Goal: Transaction & Acquisition: Purchase product/service

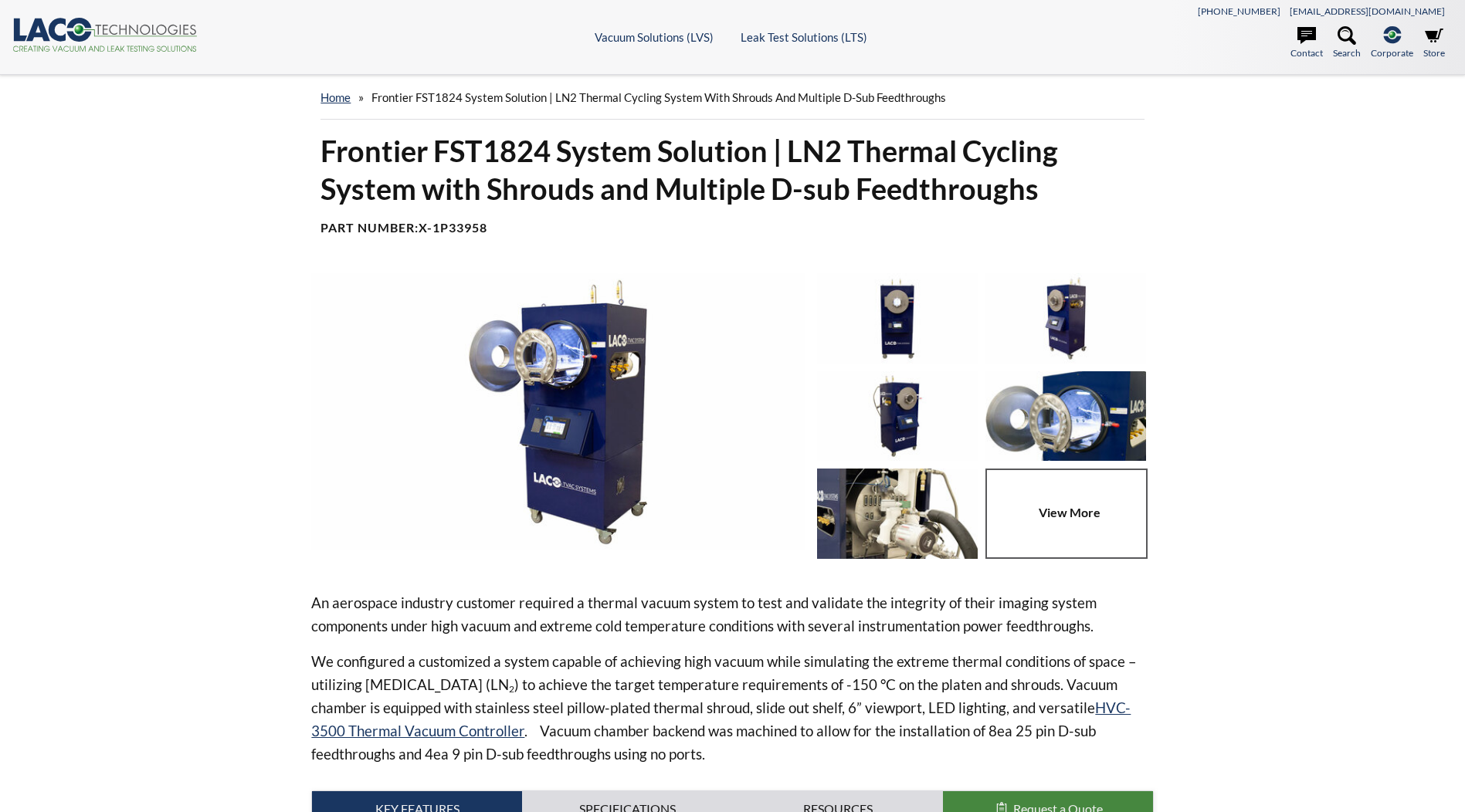
select select "Language Translate Widget"
click at [889, 327] on img at bounding box center [897, 318] width 161 height 90
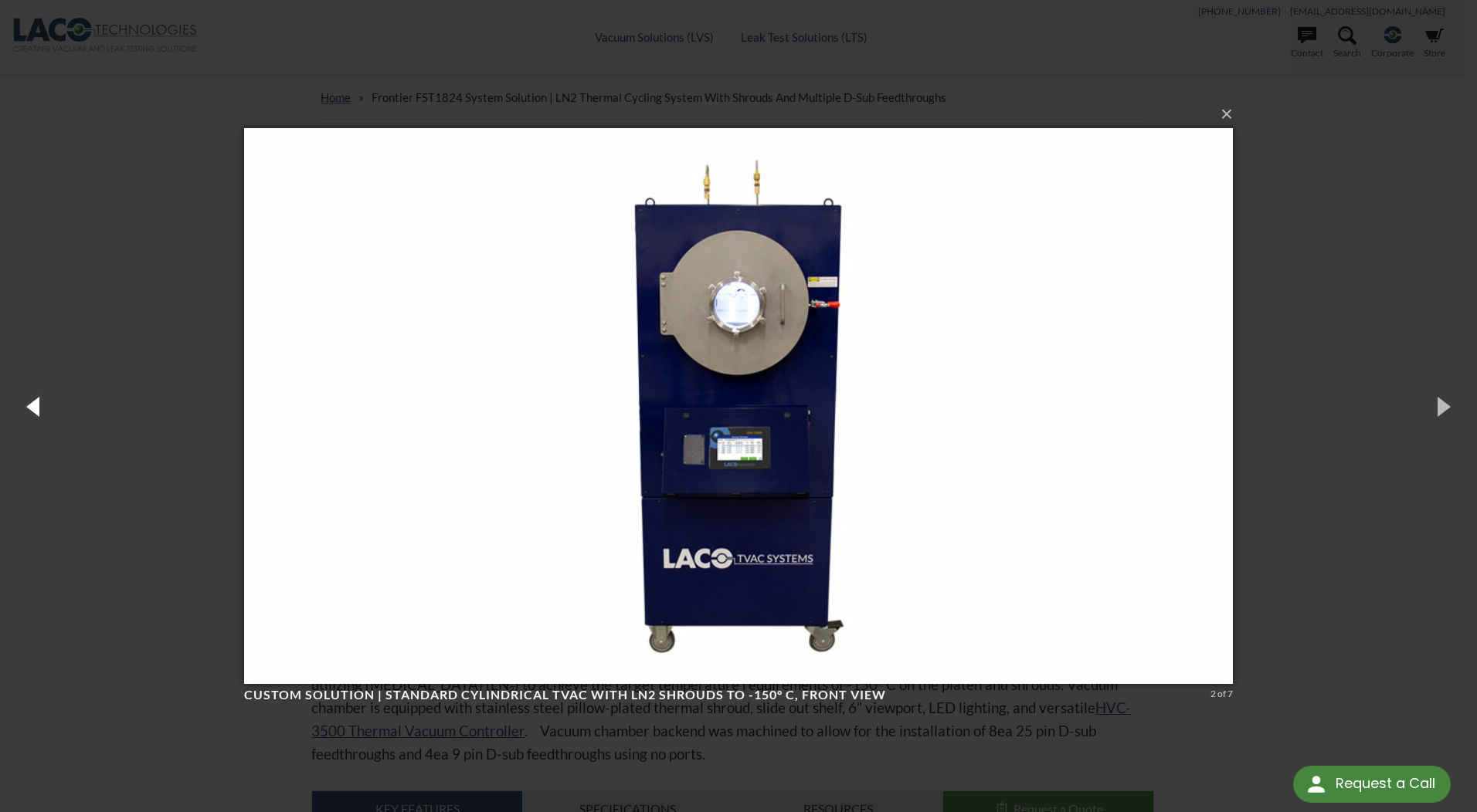
click at [39, 404] on button "button" at bounding box center [34, 406] width 70 height 85
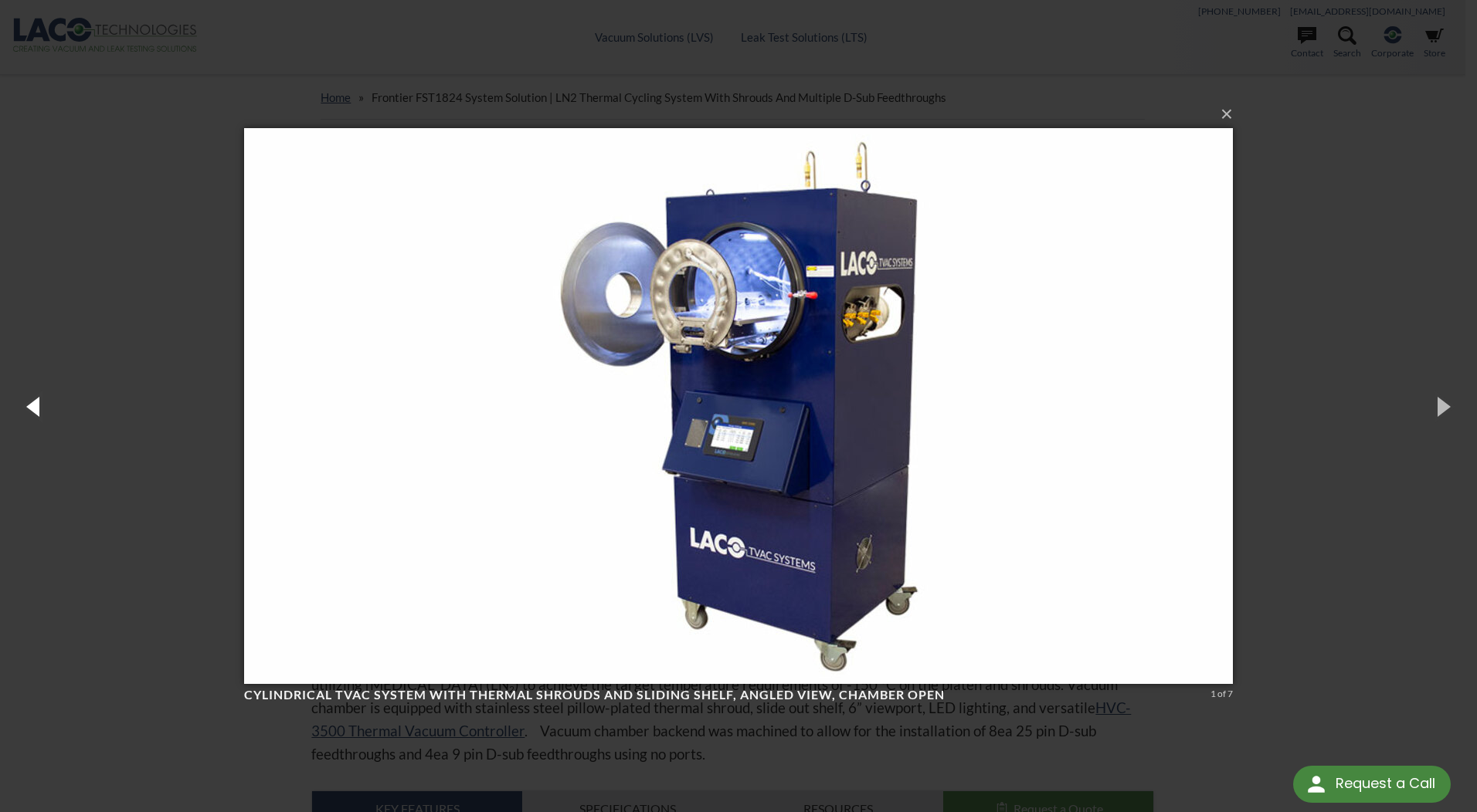
click at [39, 404] on button "button" at bounding box center [34, 406] width 70 height 85
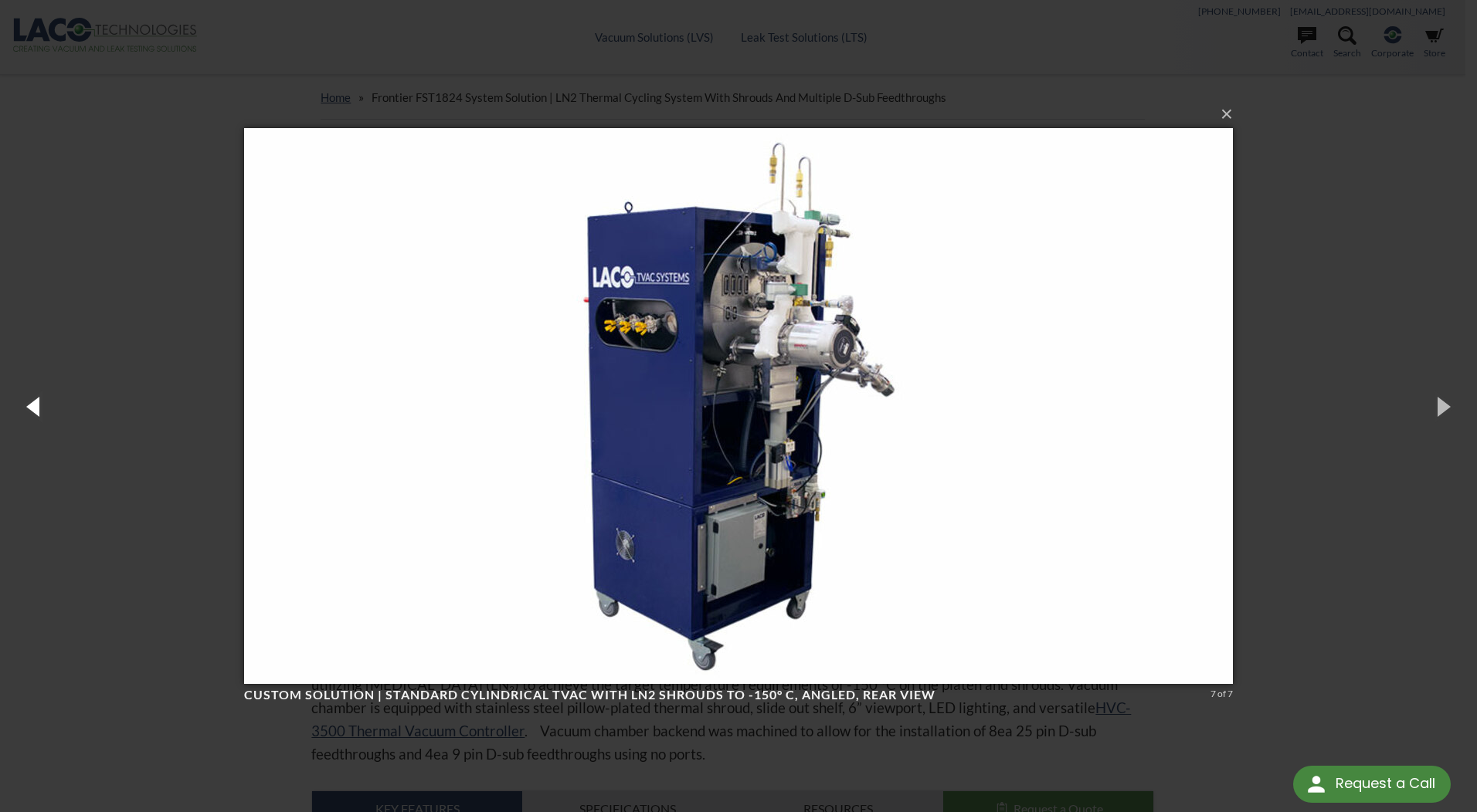
click at [39, 404] on button "button" at bounding box center [34, 406] width 70 height 85
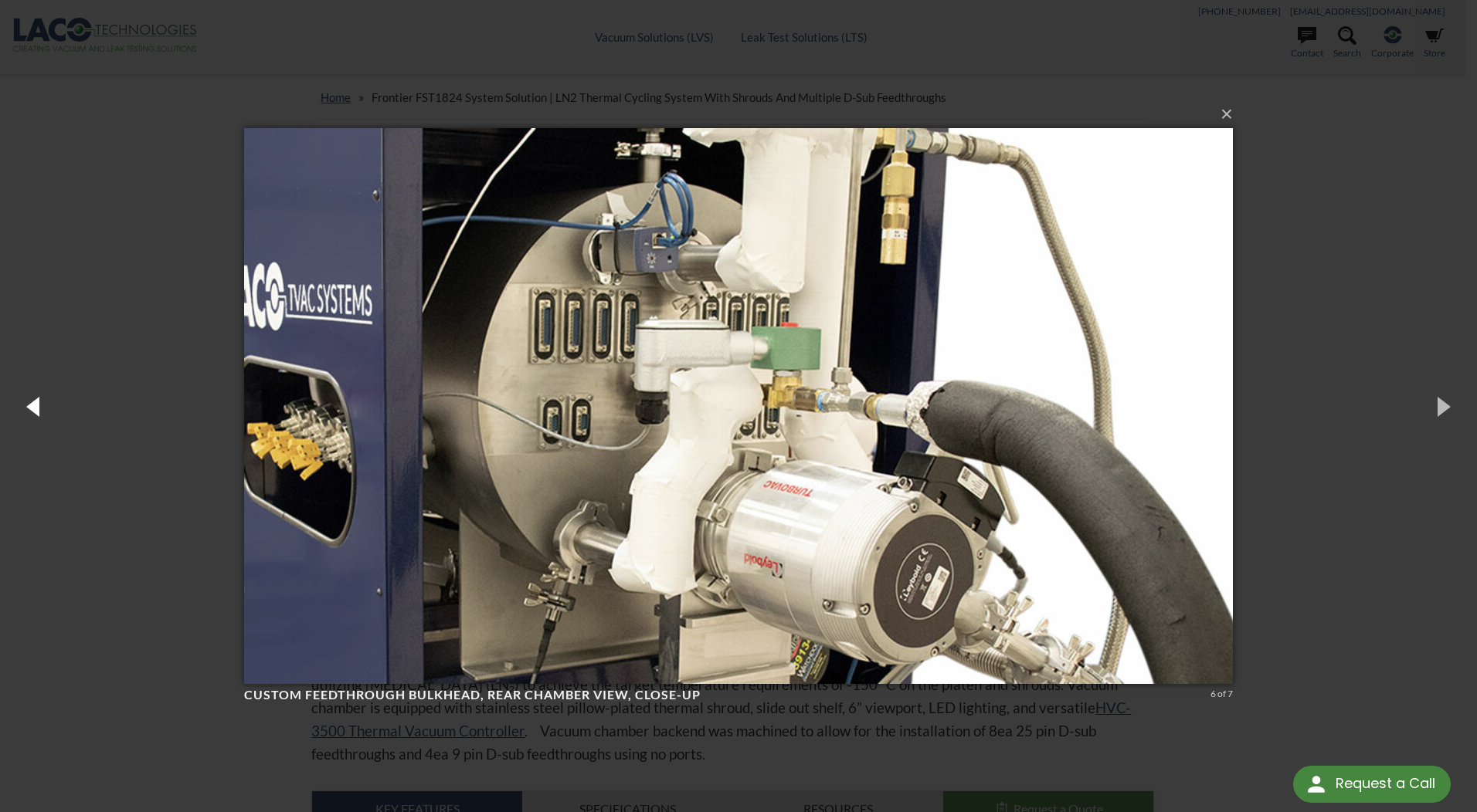
click at [39, 404] on button "button" at bounding box center [34, 406] width 70 height 85
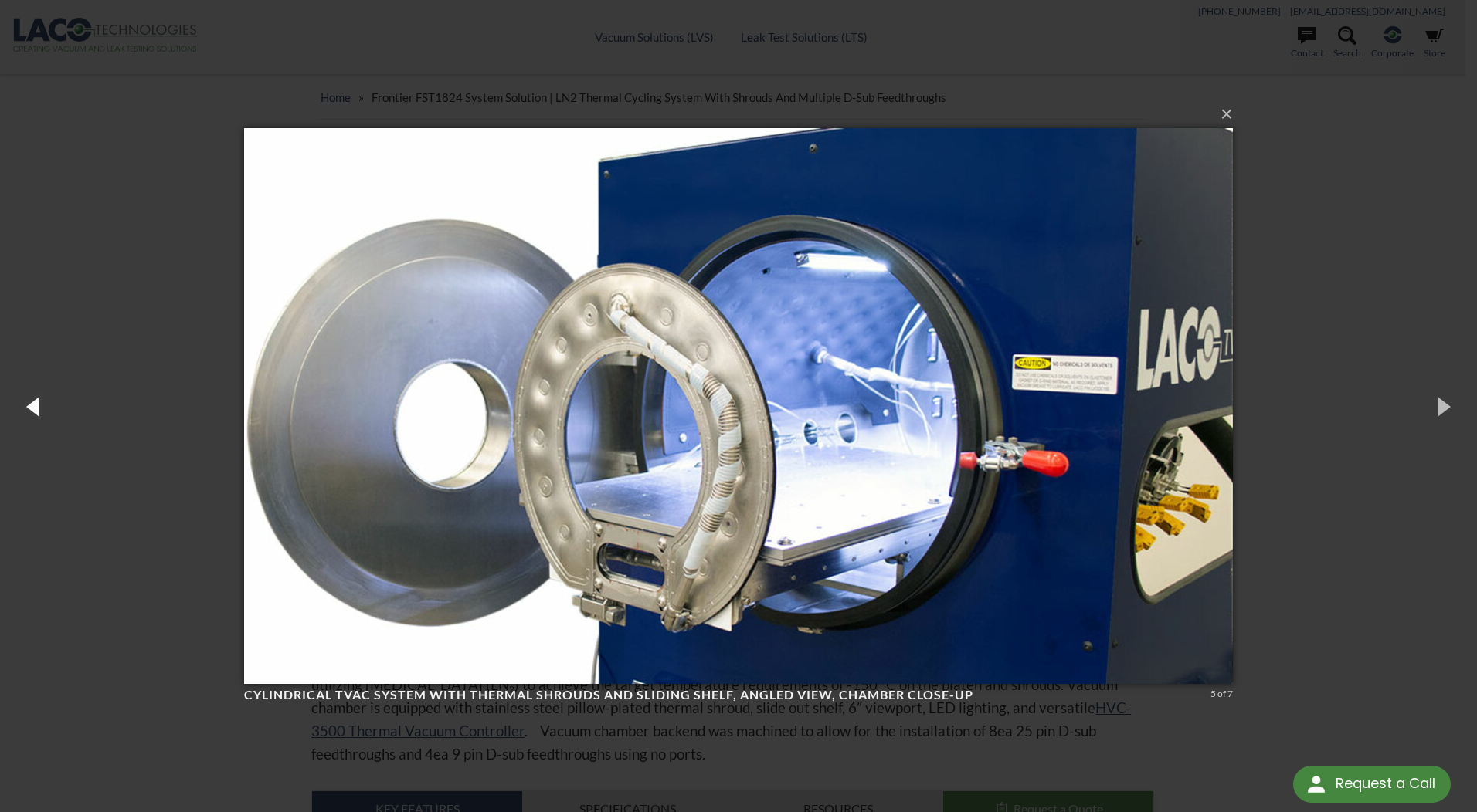
click at [39, 404] on button "button" at bounding box center [34, 406] width 70 height 85
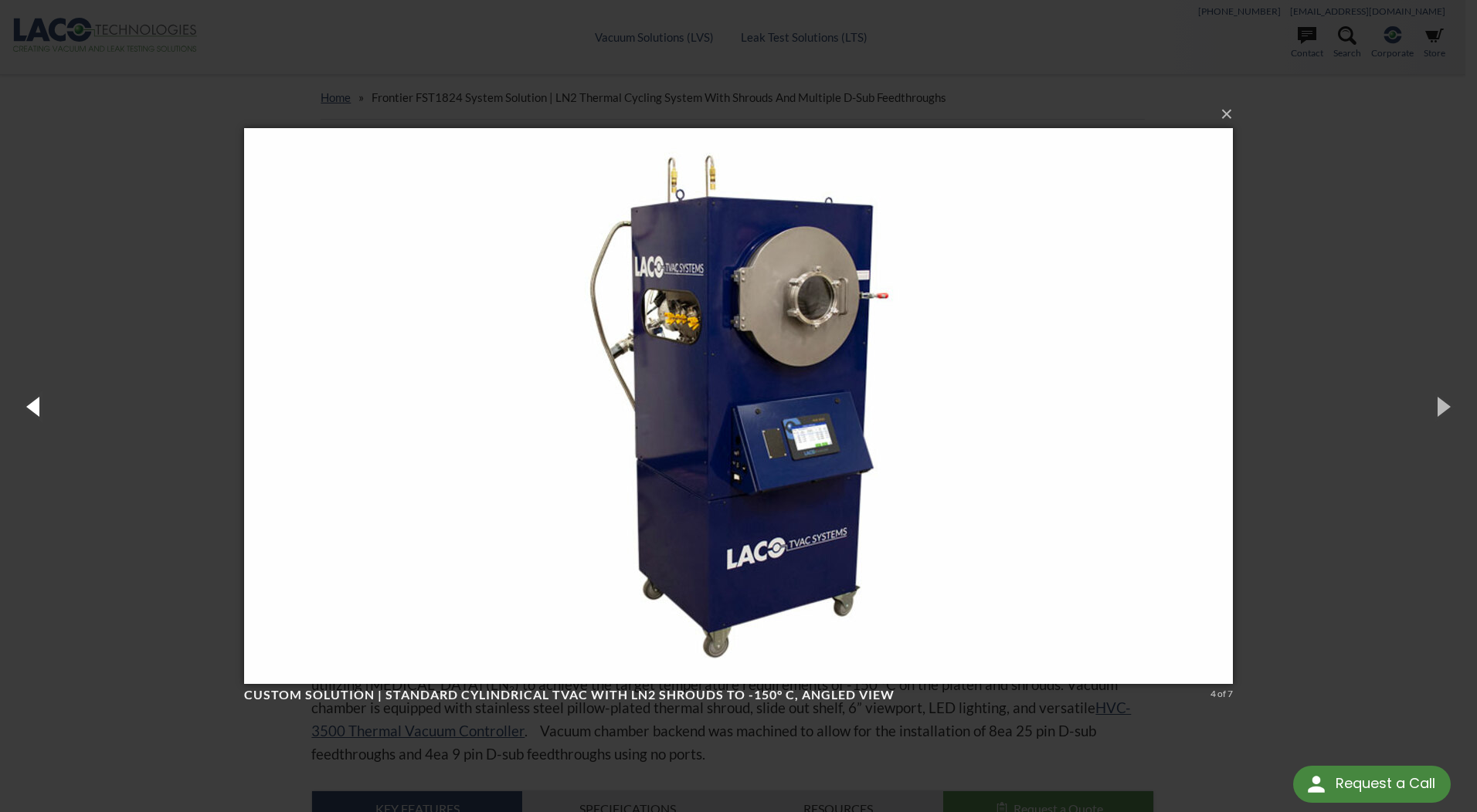
click at [39, 404] on button "button" at bounding box center [34, 406] width 70 height 85
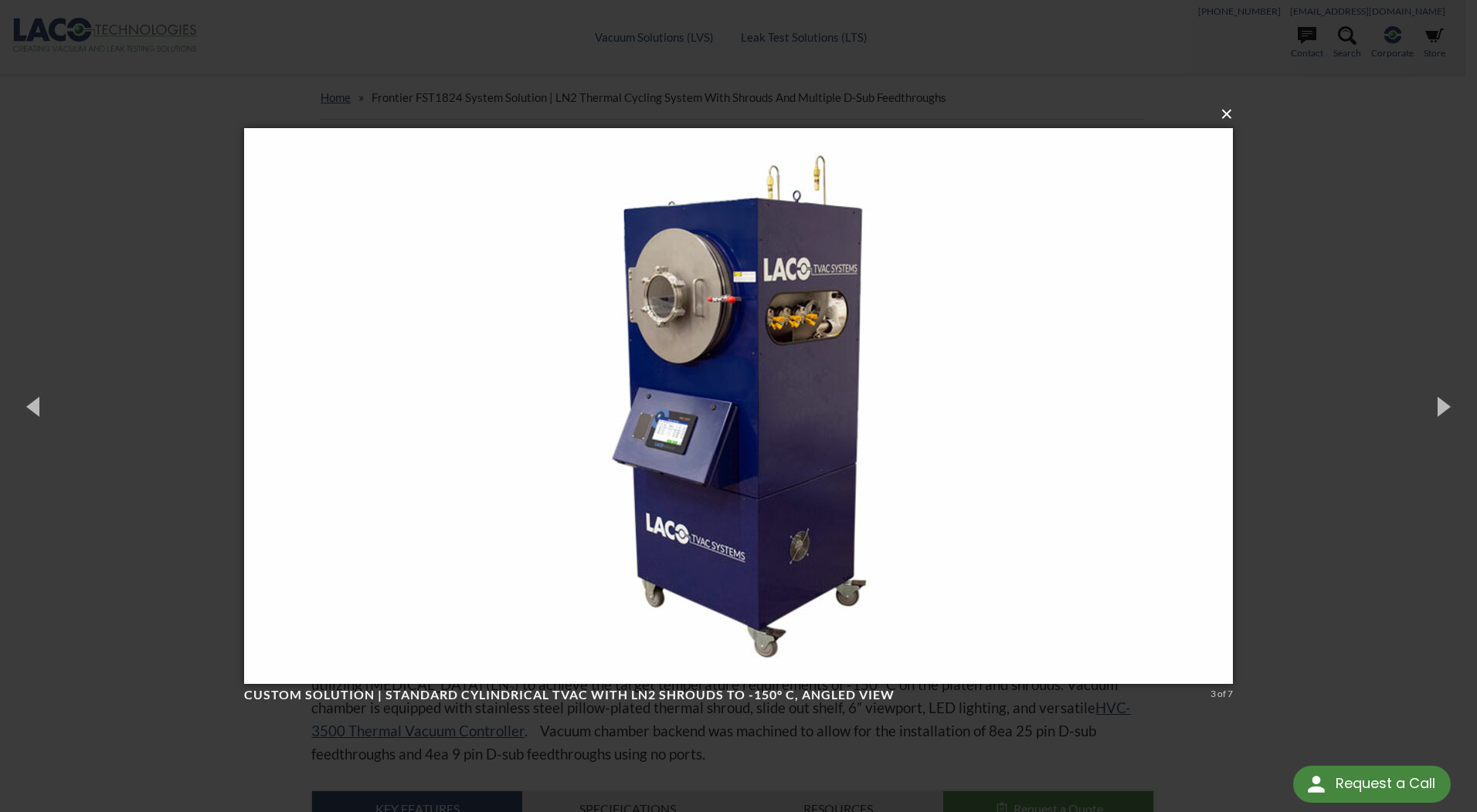
click at [1228, 116] on button "×" at bounding box center [743, 114] width 989 height 34
